Goal: Transaction & Acquisition: Purchase product/service

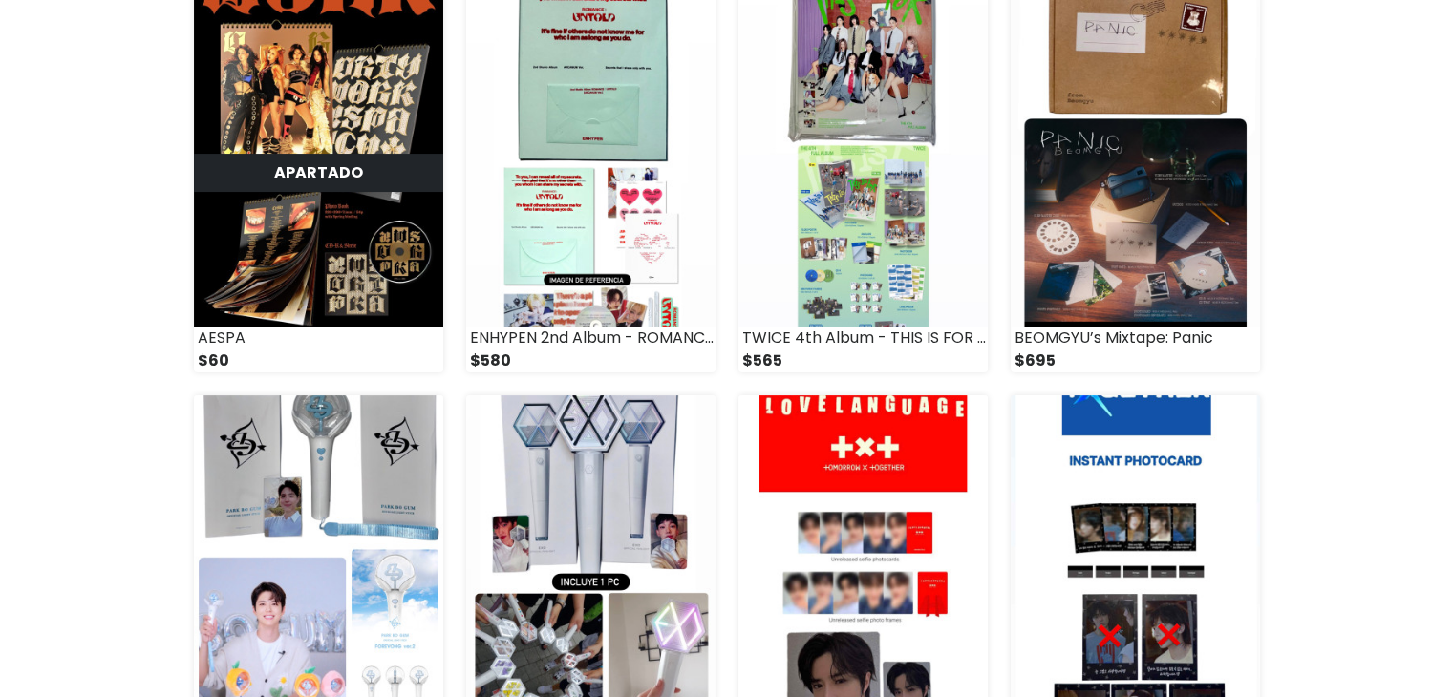
scroll to position [283, 0]
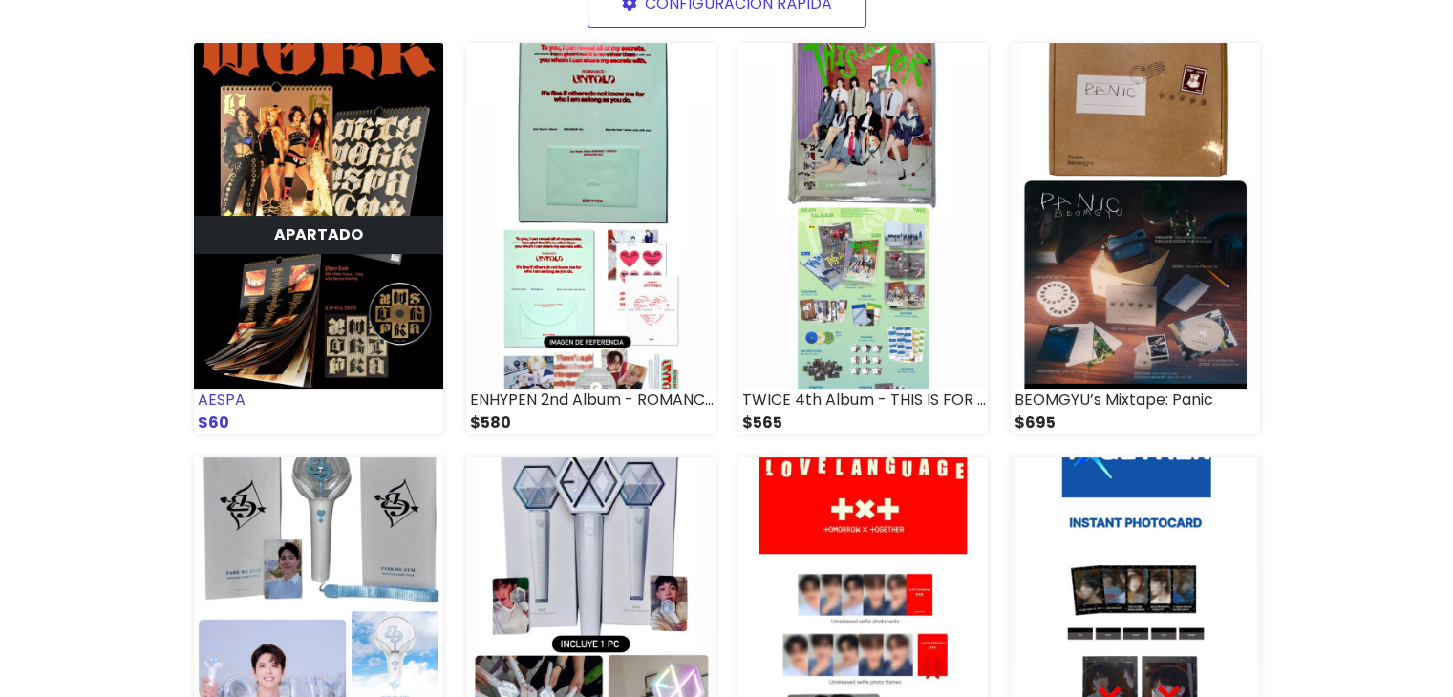
click at [371, 226] on div "APARTADO" at bounding box center [318, 235] width 249 height 38
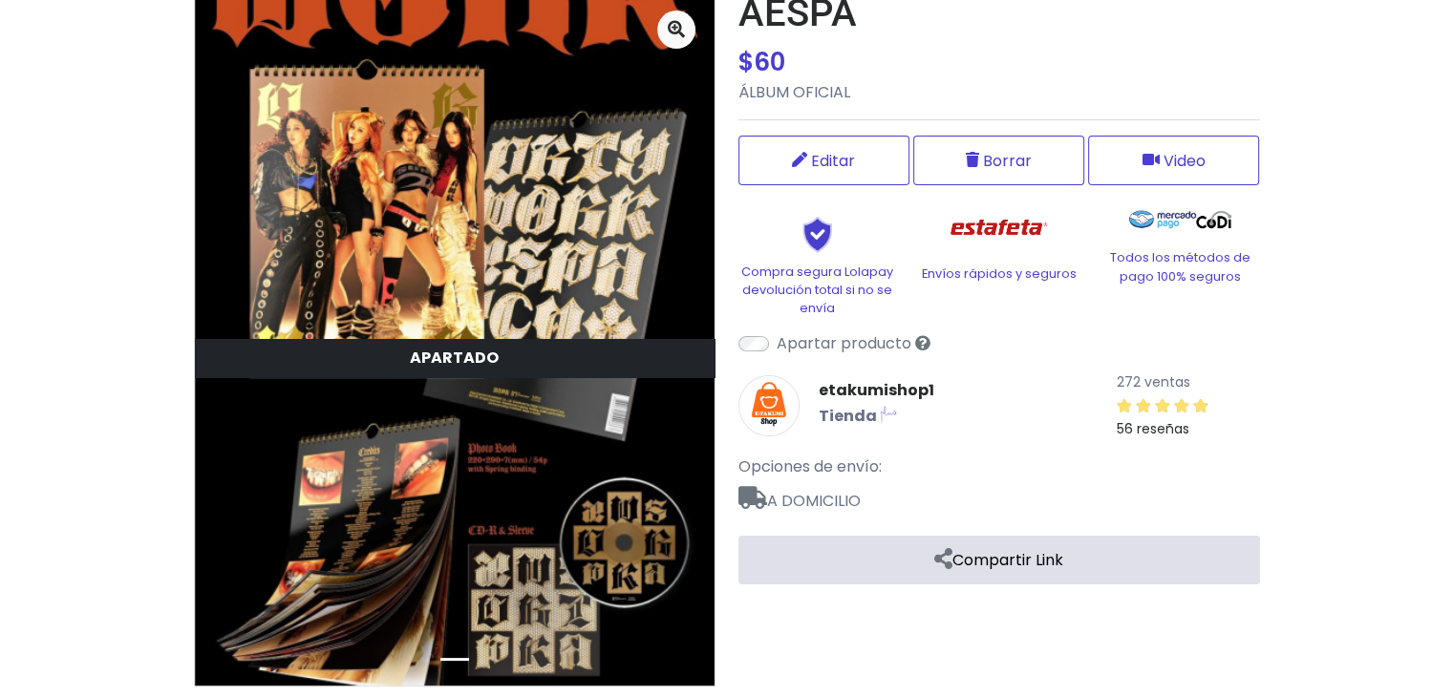
scroll to position [239, 0]
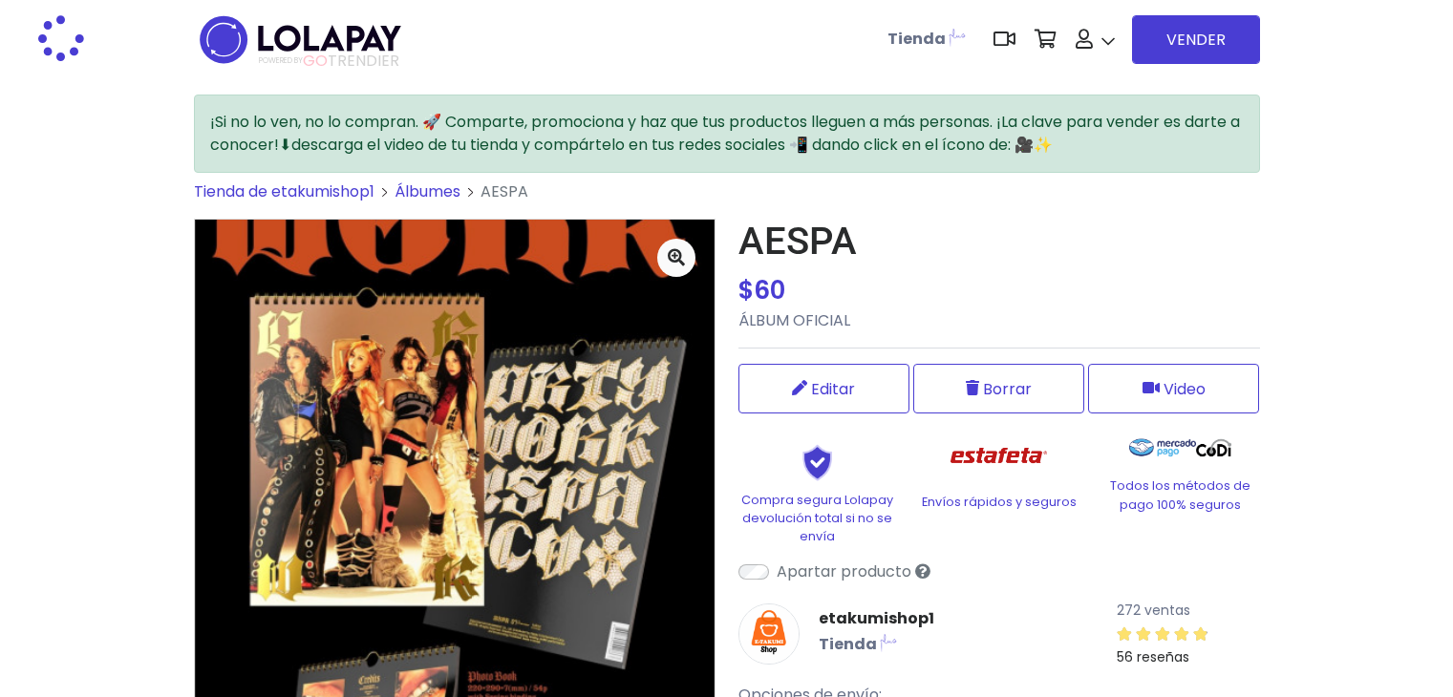
scroll to position [239, 0]
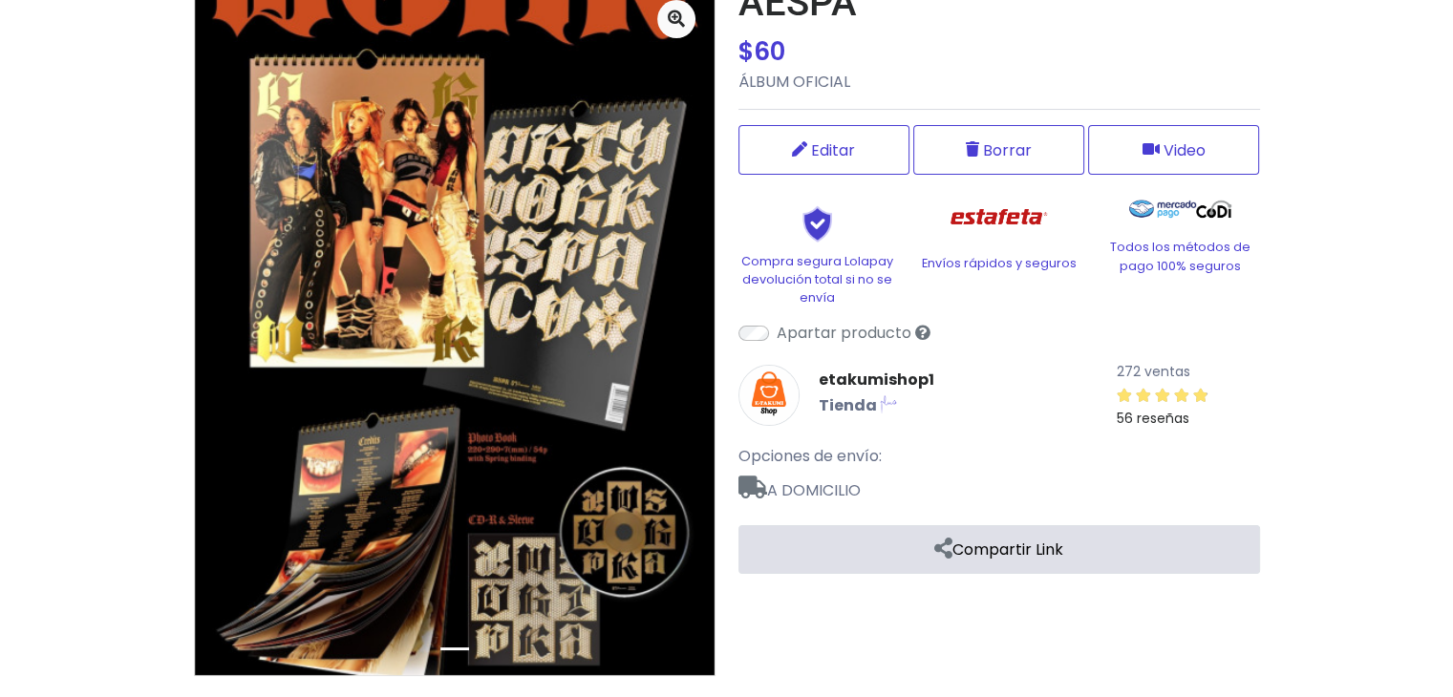
click at [934, 547] on icon at bounding box center [943, 548] width 18 height 15
click at [905, 595] on link at bounding box center [907, 603] width 31 height 32
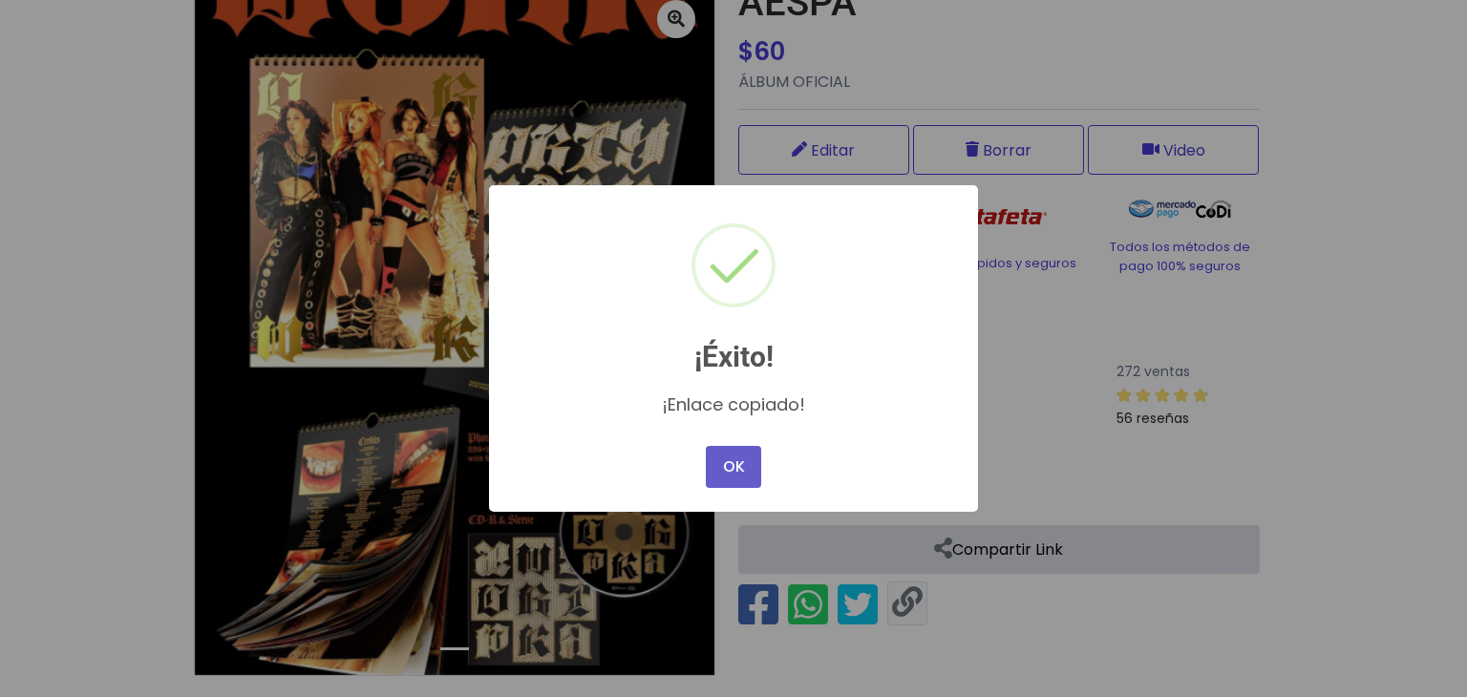
click at [737, 472] on button "OK" at bounding box center [733, 467] width 55 height 42
